Goal: Transaction & Acquisition: Obtain resource

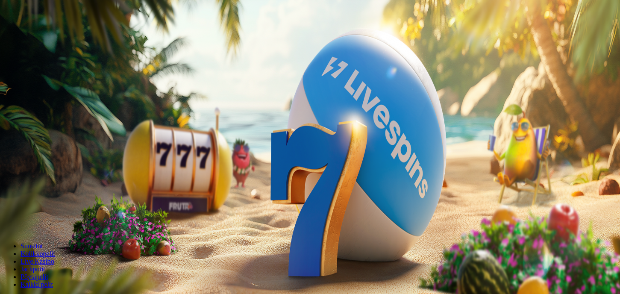
click at [49, 65] on span "Tarjoukset" at bounding box center [35, 61] width 29 height 7
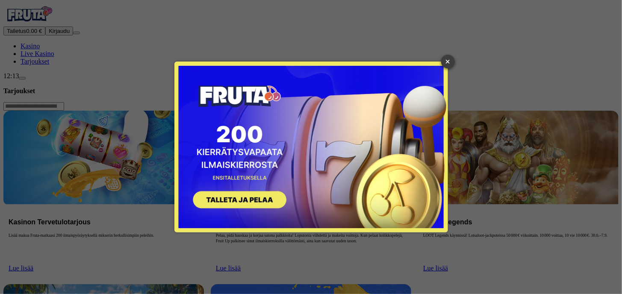
click at [448, 62] on link "×" at bounding box center [448, 62] width 14 height 14
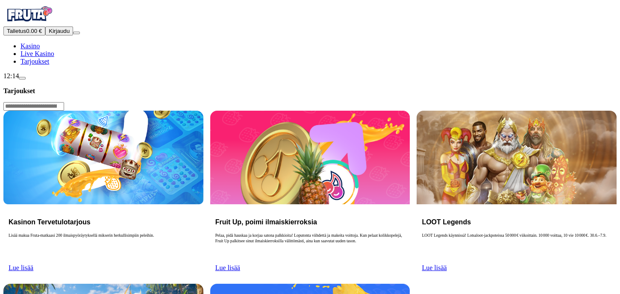
click at [49, 34] on span "Kirjaudu" at bounding box center [59, 31] width 21 height 6
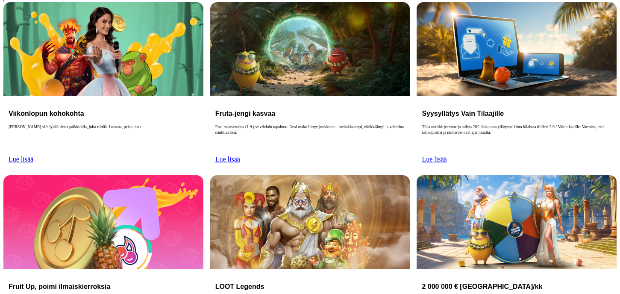
scroll to position [214, 0]
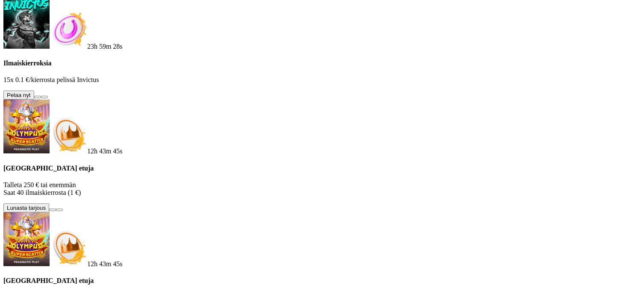
click at [41, 96] on button at bounding box center [37, 97] width 7 height 3
